Goal: Transaction & Acquisition: Purchase product/service

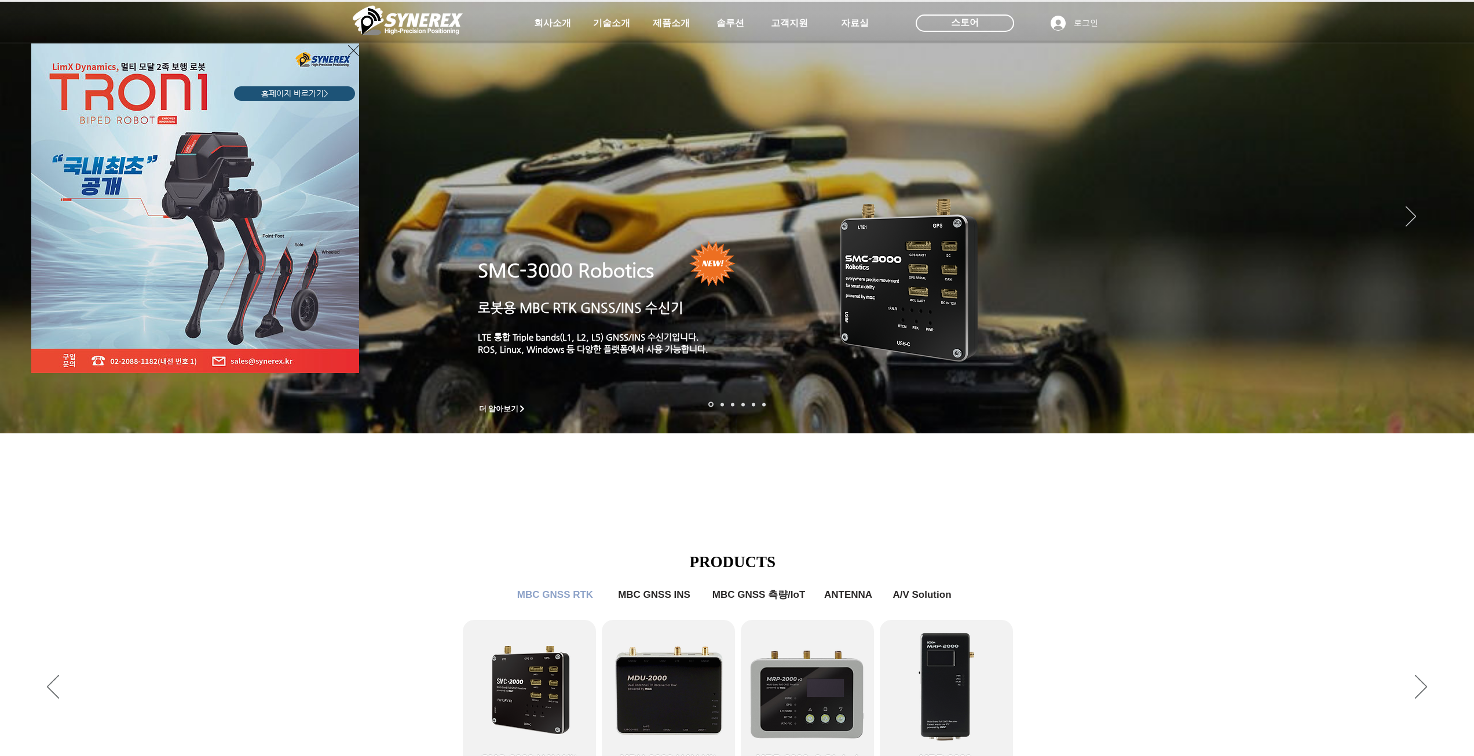
click at [981, 24] on div "LimX Dinamics" at bounding box center [737, 378] width 1474 height 756
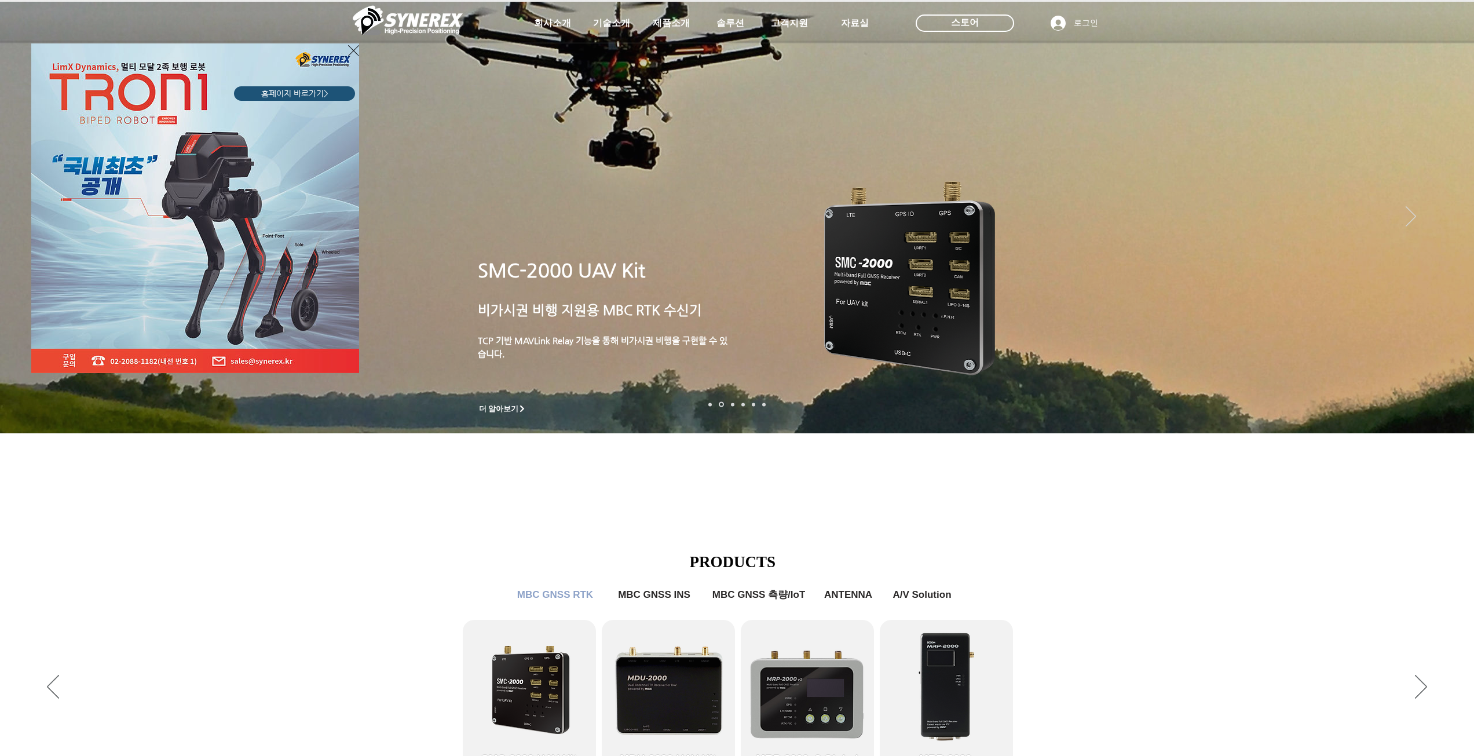
click at [972, 24] on div "LimX Dinamics" at bounding box center [737, 378] width 1474 height 756
click at [351, 50] on icon "사이트로 돌아가기" at bounding box center [353, 50] width 11 height 14
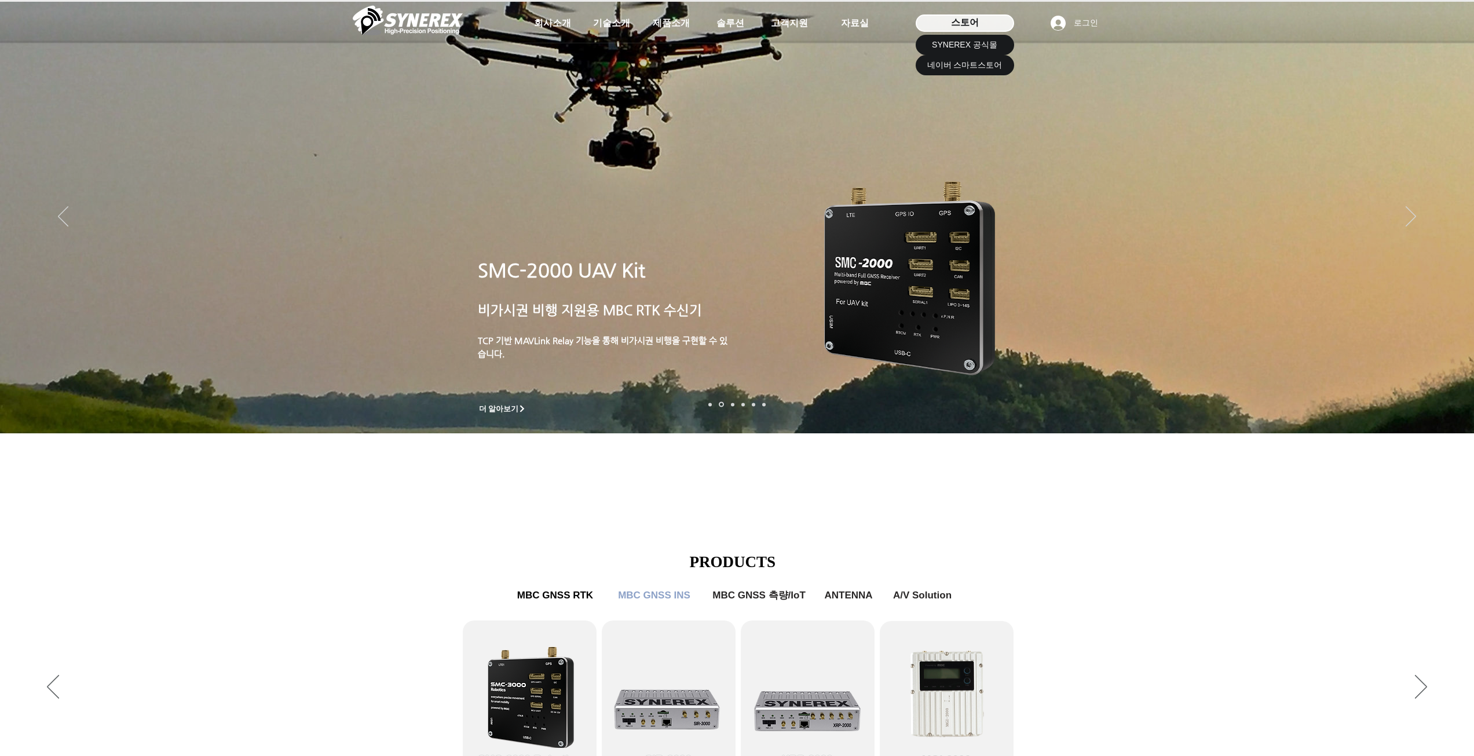
click at [968, 22] on span "스토어" at bounding box center [965, 22] width 28 height 13
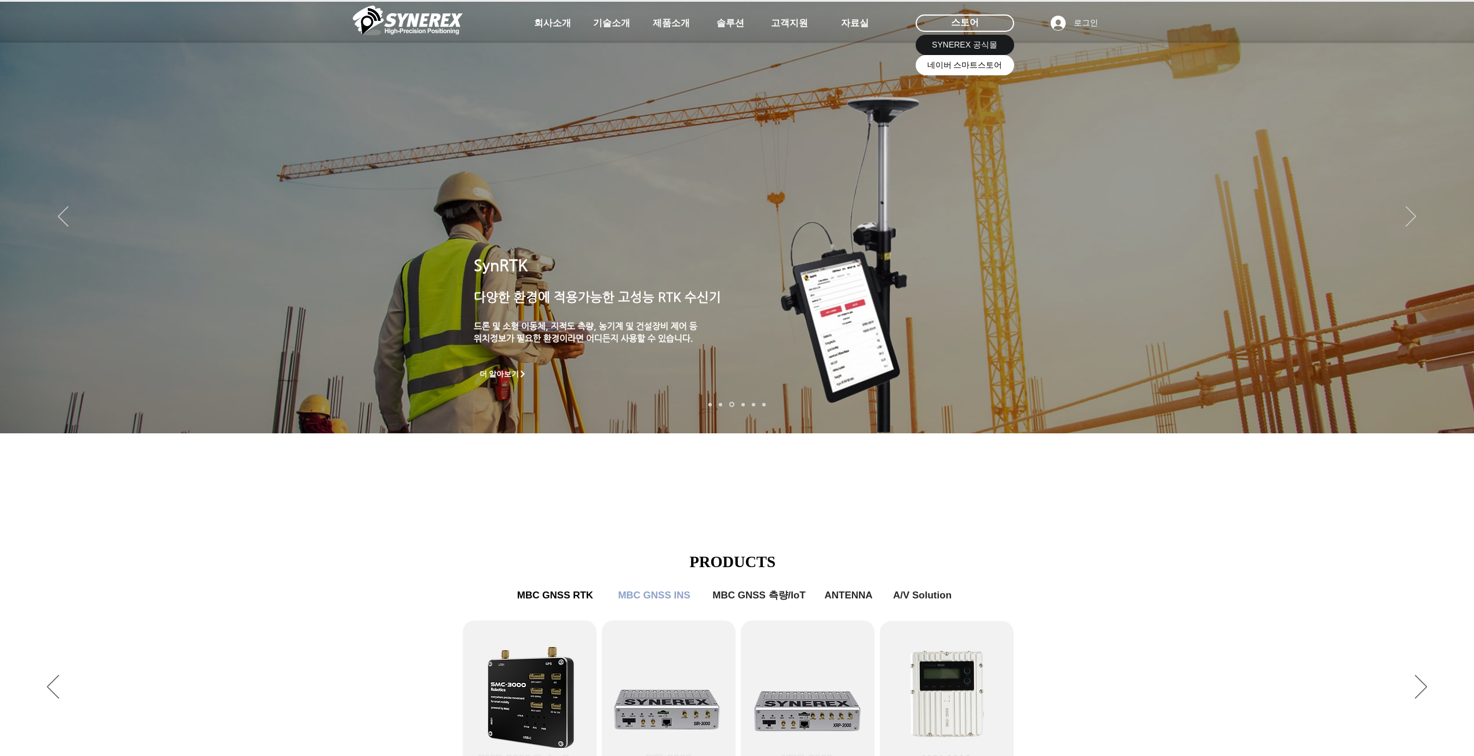
click at [966, 67] on span "네이버 스마트스토어" at bounding box center [964, 66] width 75 height 12
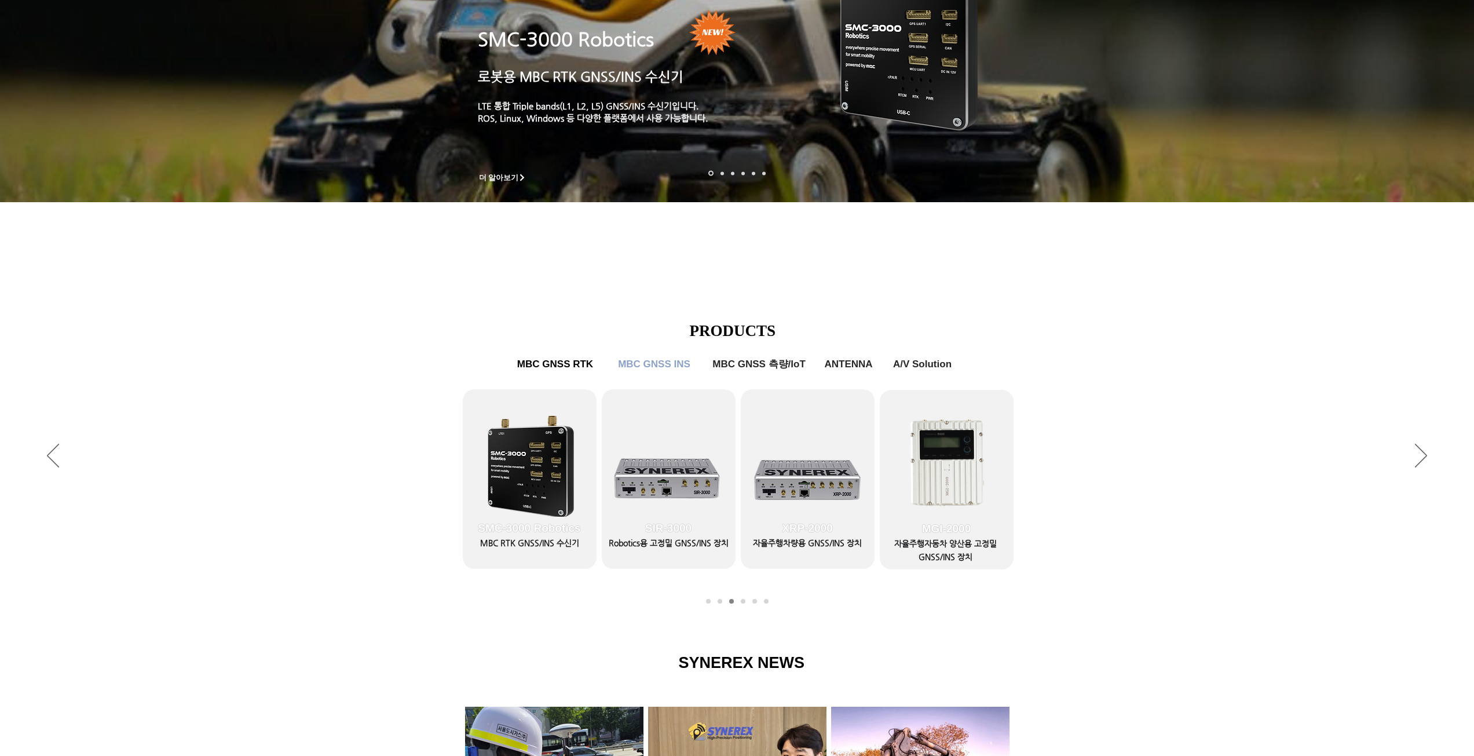
scroll to position [232, 0]
click at [578, 366] on span "MBC GNSS RTK" at bounding box center [555, 363] width 80 height 12
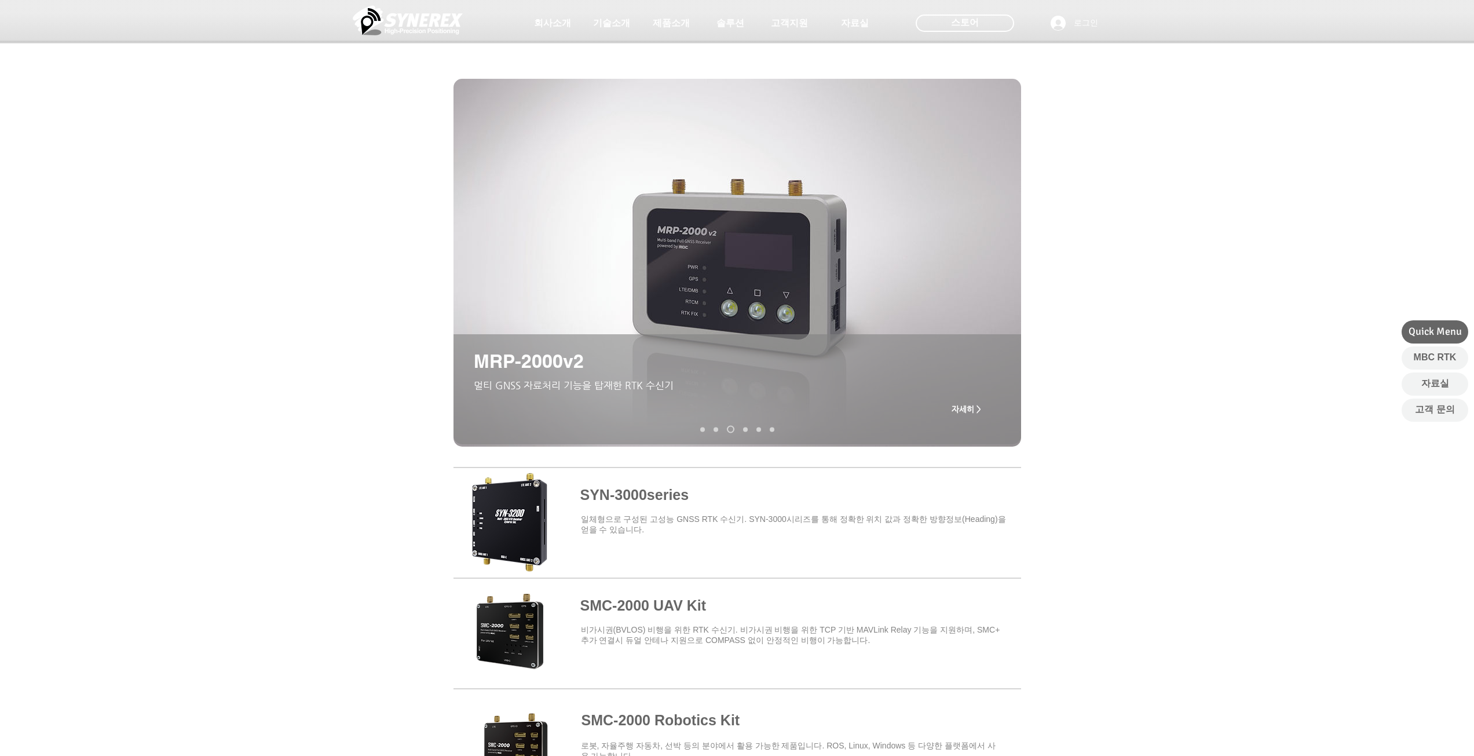
click at [631, 495] on span at bounding box center [736, 520] width 567 height 101
